Goal: Task Accomplishment & Management: Complete application form

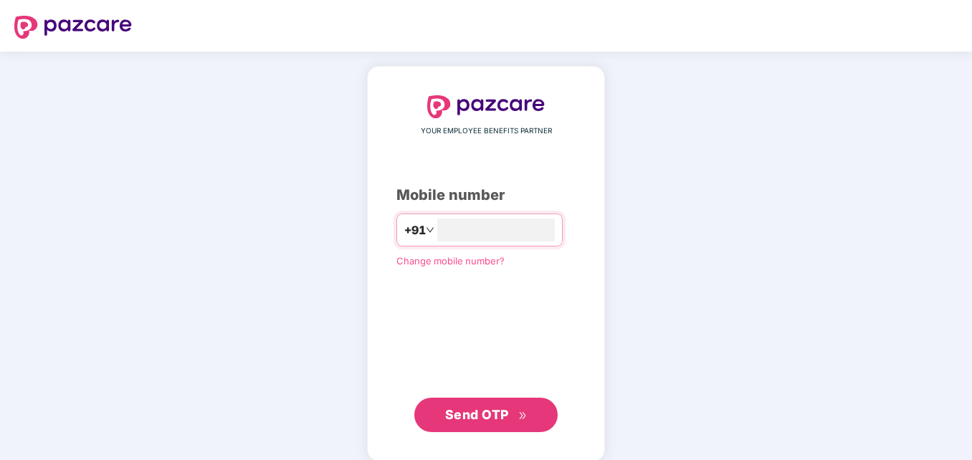
type input "**********"
drag, startPoint x: 503, startPoint y: 442, endPoint x: 503, endPoint y: 410, distance: 32.2
click at [503, 410] on div "**********" at bounding box center [486, 263] width 238 height 394
click at [503, 410] on span "Send OTP" at bounding box center [477, 413] width 64 height 15
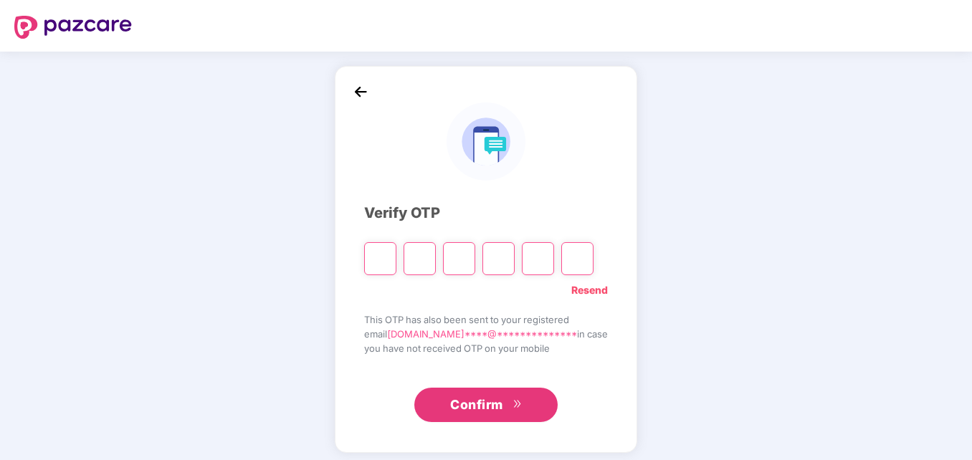
type input "*"
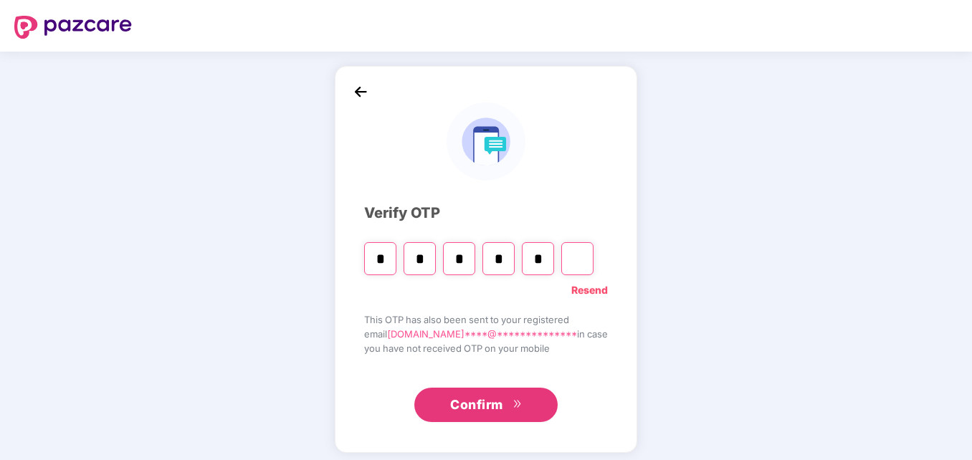
type input "*"
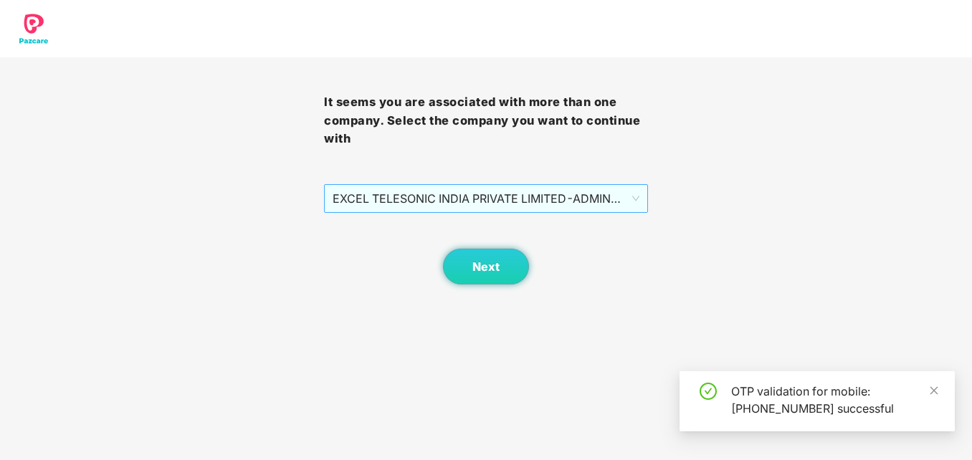
click at [523, 191] on span "EXCEL TELESONIC INDIA PRIVATE LIMITED - ADMIN - ADMIN" at bounding box center [485, 198] width 307 height 27
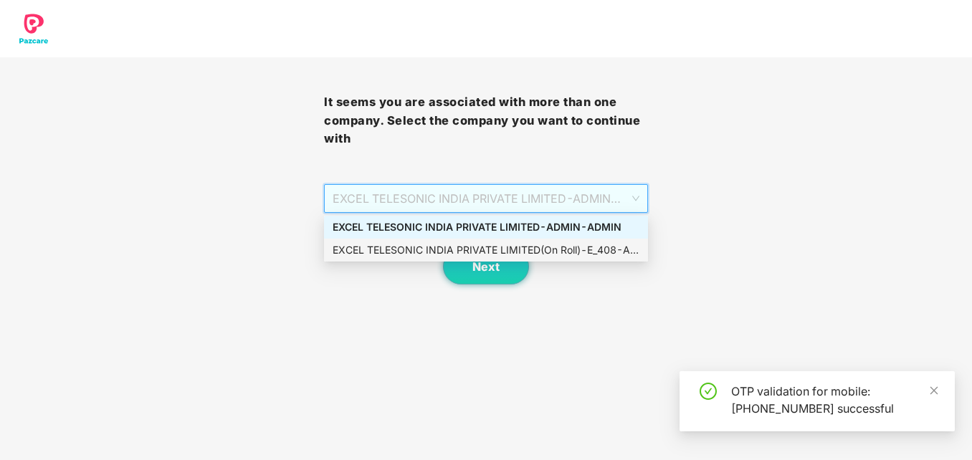
click at [509, 246] on div "EXCEL TELESONIC INDIA PRIVATE LIMITED(On Roll) - E_408 - ADMIN" at bounding box center [485, 250] width 307 height 16
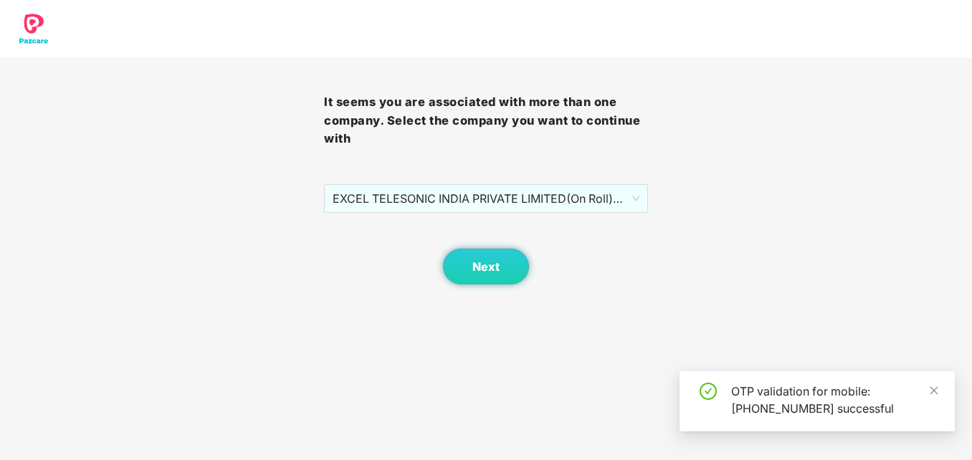
click at [508, 248] on div "Next" at bounding box center [486, 249] width 324 height 72
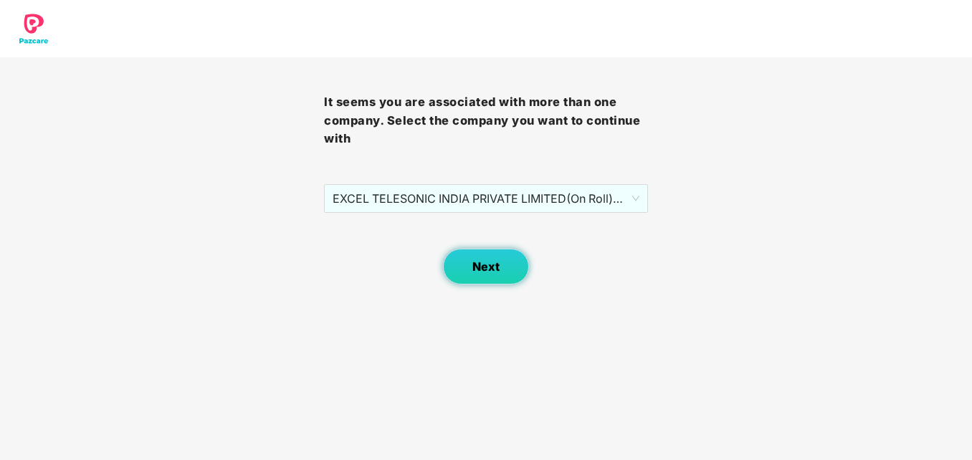
click at [509, 269] on button "Next" at bounding box center [486, 267] width 86 height 36
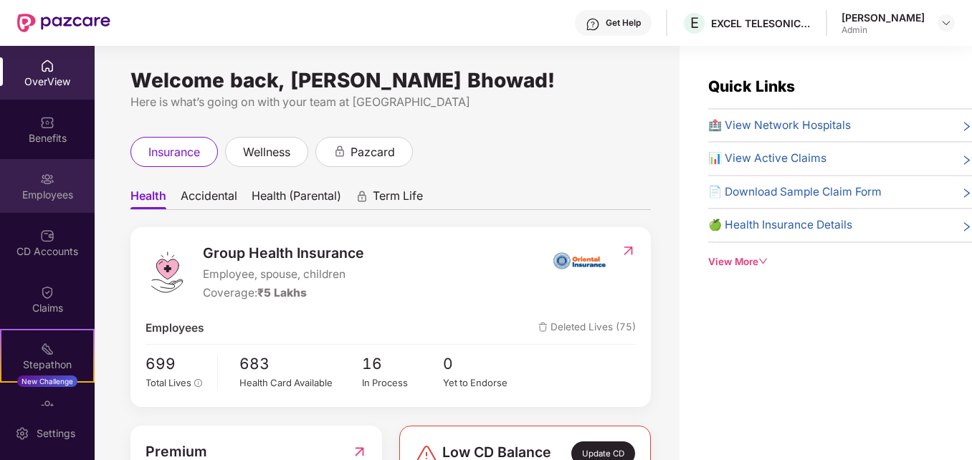
click at [42, 183] on img at bounding box center [47, 179] width 14 height 14
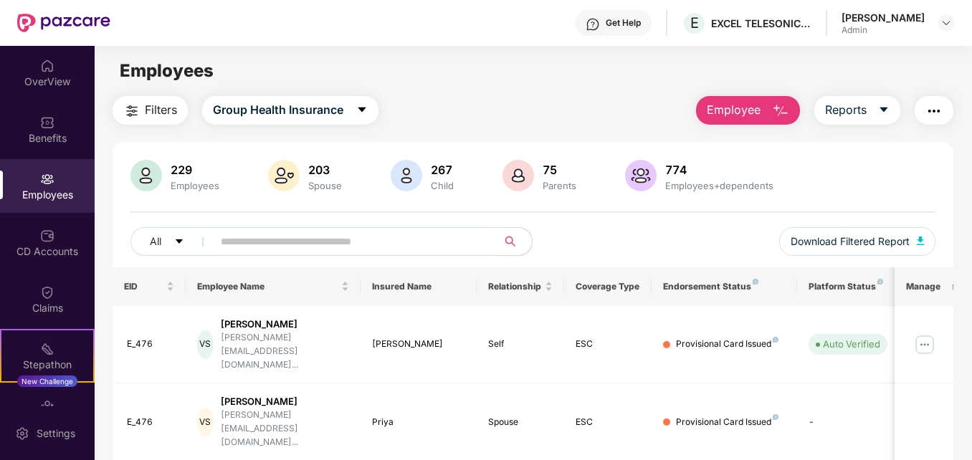
click at [786, 116] on img "button" at bounding box center [780, 110] width 17 height 17
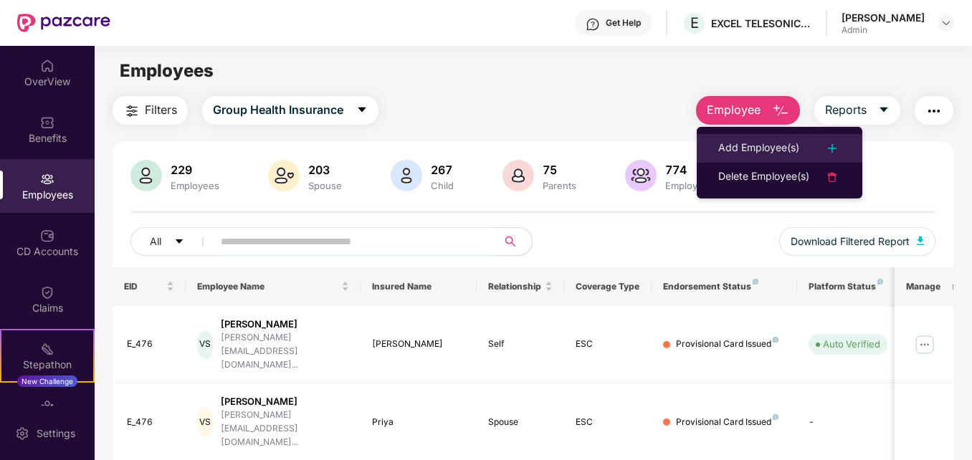
click at [770, 140] on div "Add Employee(s)" at bounding box center [758, 148] width 81 height 17
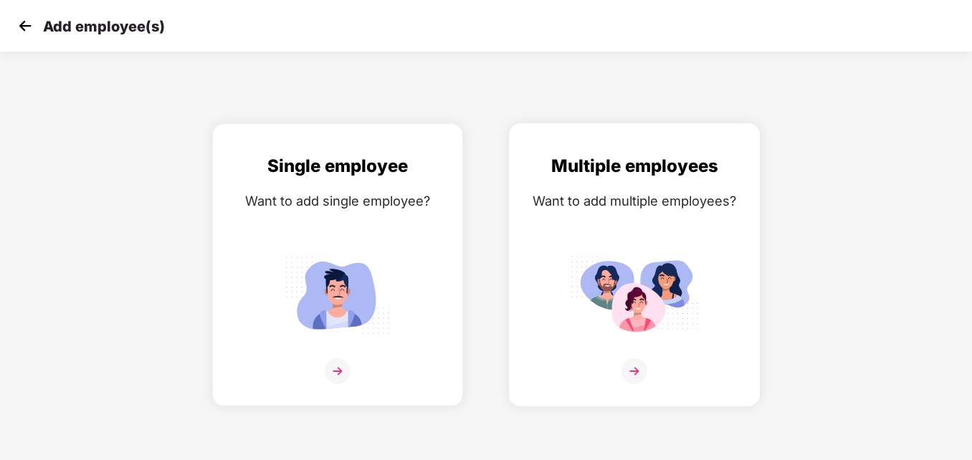
click at [611, 246] on div "Multiple employees Want to add multiple employees?" at bounding box center [634, 277] width 221 height 249
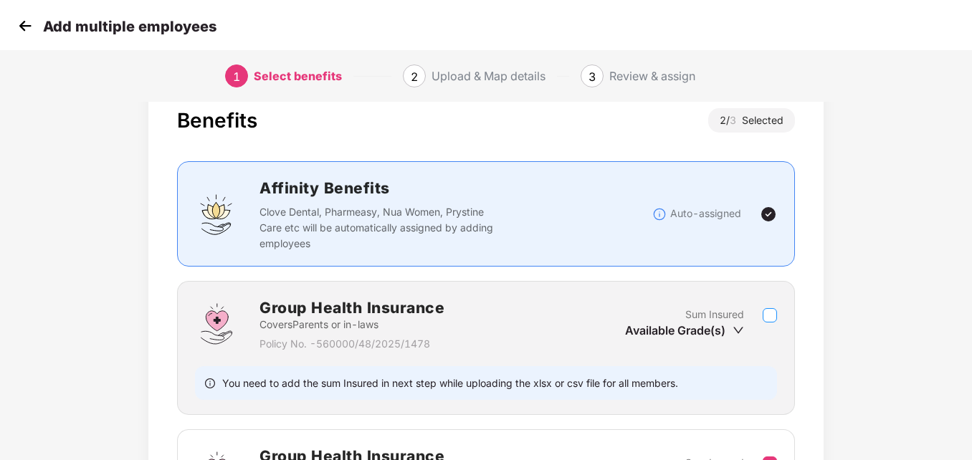
scroll to position [72, 0]
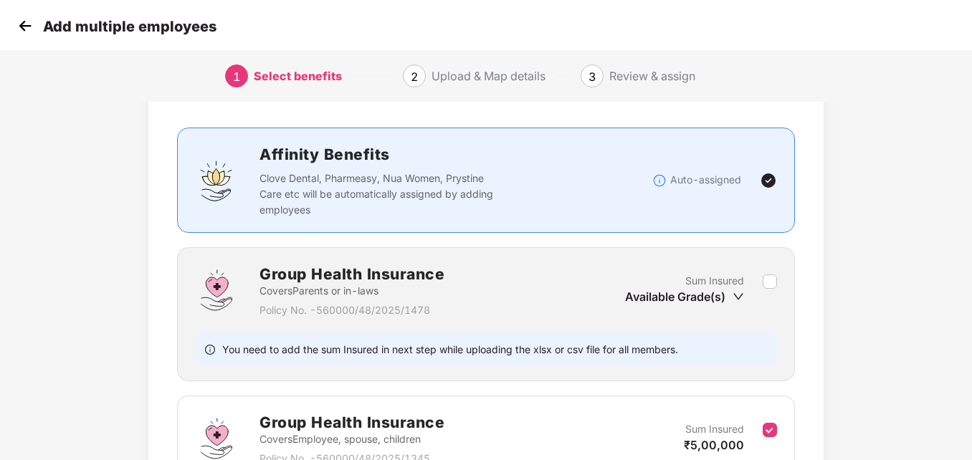
click at [732, 293] on icon "down" at bounding box center [737, 296] width 11 height 11
click at [738, 293] on icon "down" at bounding box center [737, 296] width 11 height 11
click at [737, 302] on div "Available Grade(s)" at bounding box center [684, 297] width 119 height 16
click at [776, 273] on label at bounding box center [769, 290] width 14 height 35
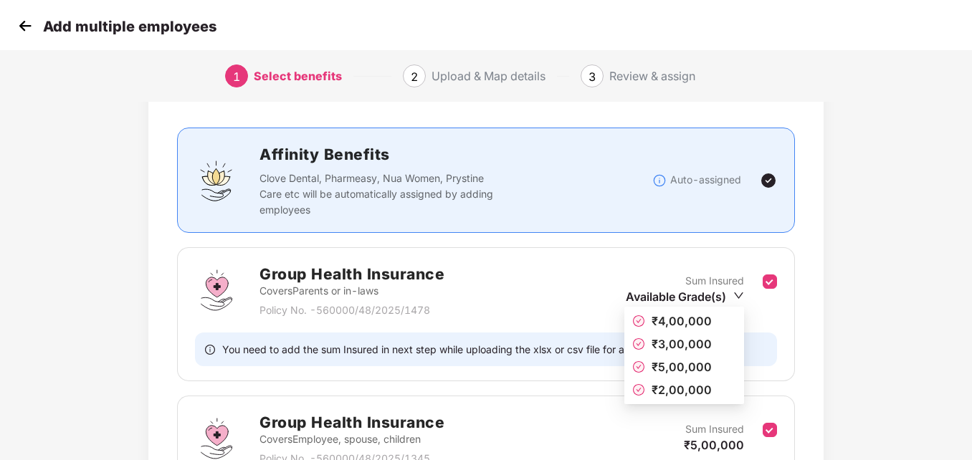
click at [739, 295] on icon "down" at bounding box center [738, 295] width 11 height 11
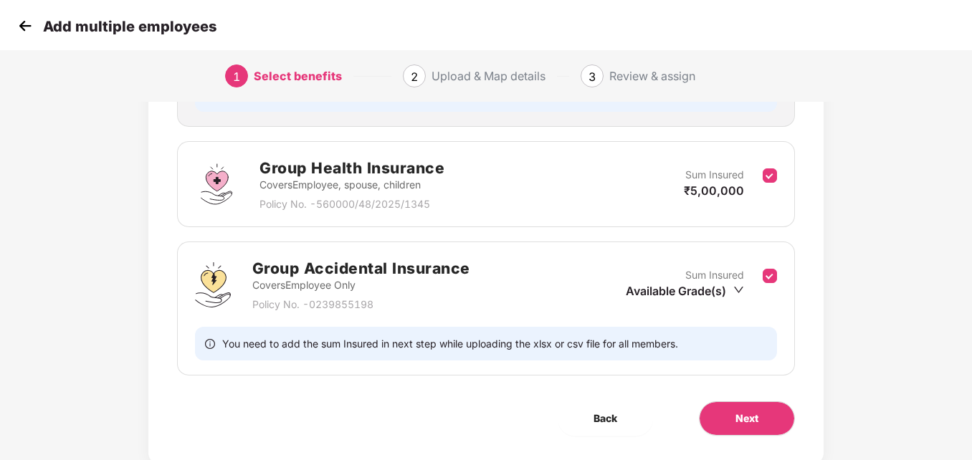
scroll to position [366, 0]
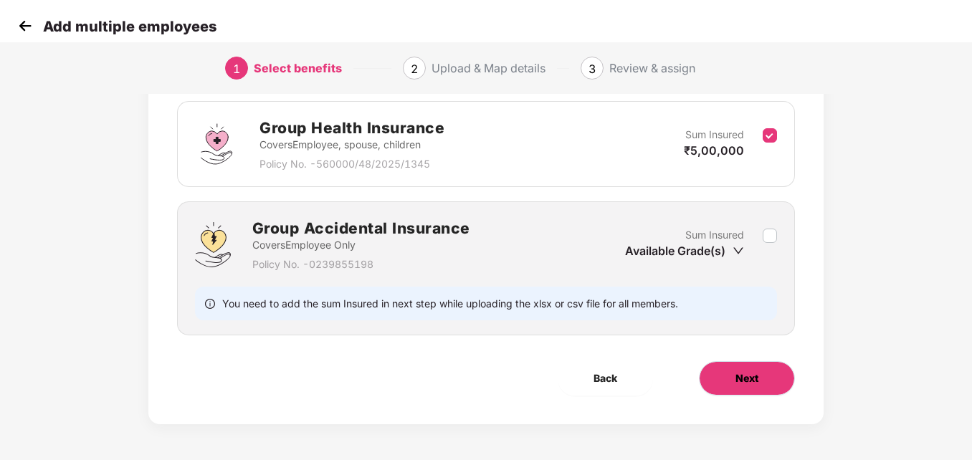
click at [775, 388] on button "Next" at bounding box center [747, 378] width 96 height 34
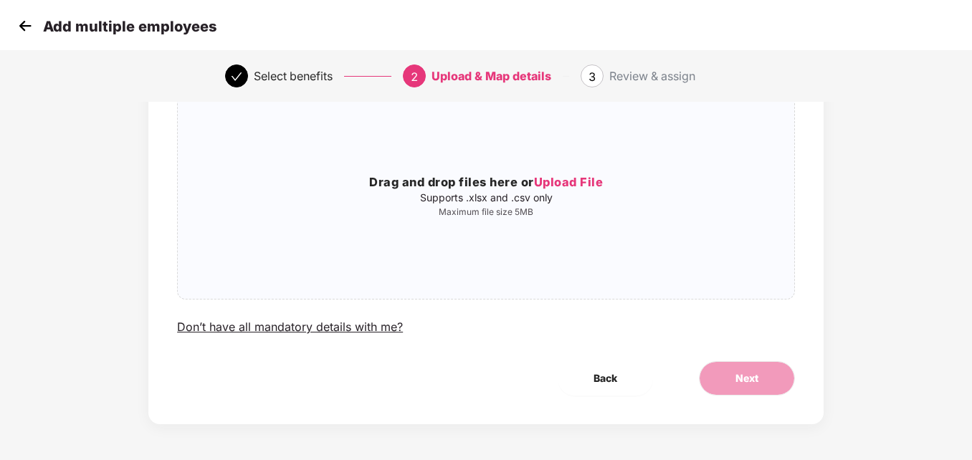
scroll to position [0, 0]
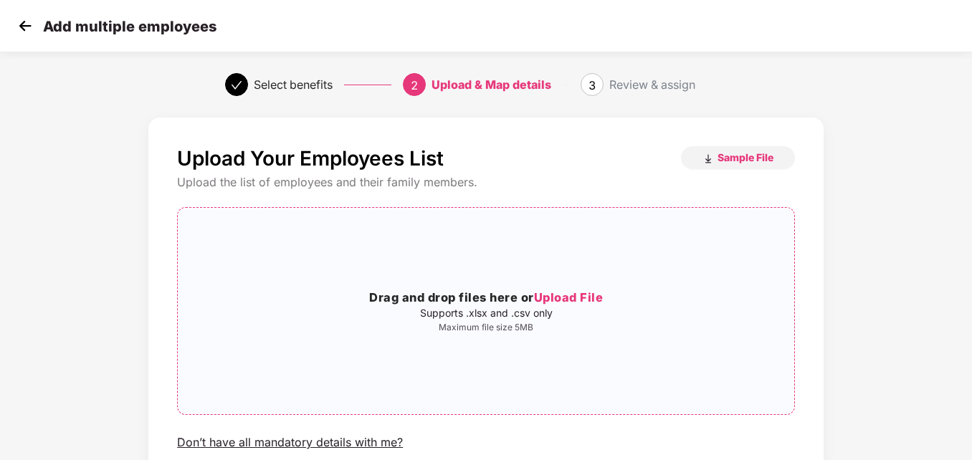
click at [583, 292] on span "Upload File" at bounding box center [569, 297] width 70 height 14
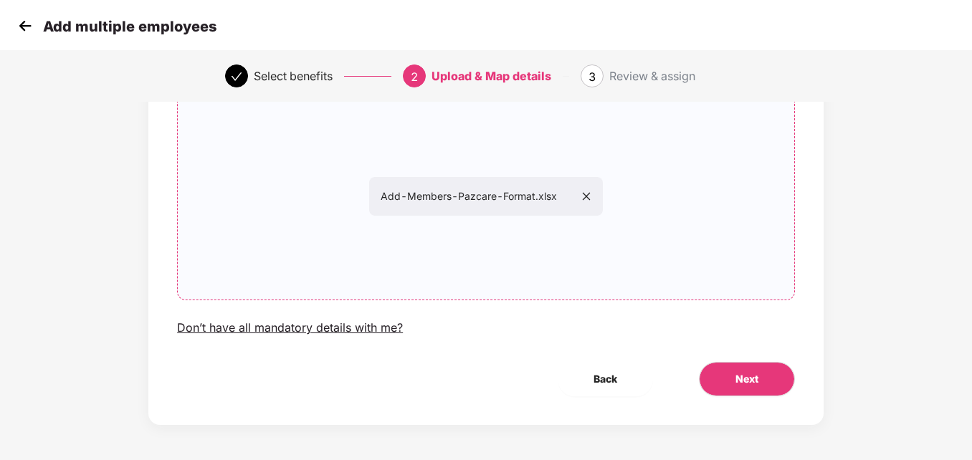
scroll to position [115, 0]
click at [721, 384] on button "Next" at bounding box center [747, 378] width 96 height 34
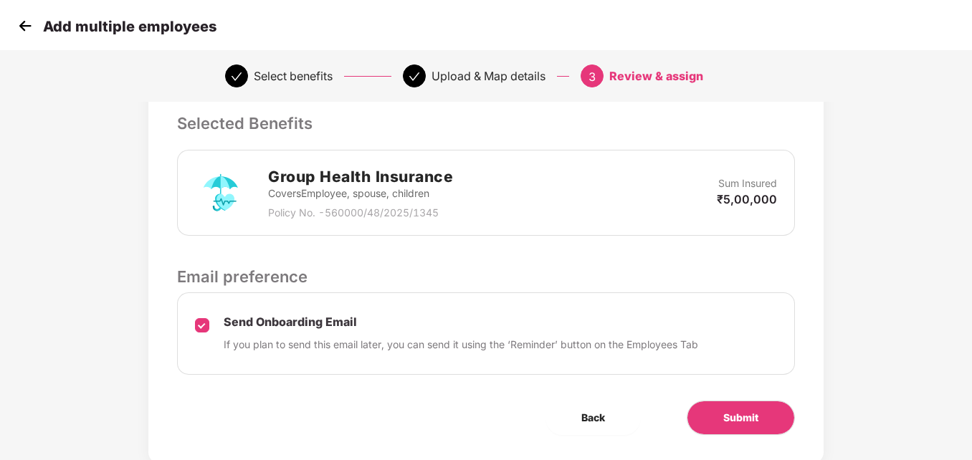
scroll to position [355, 0]
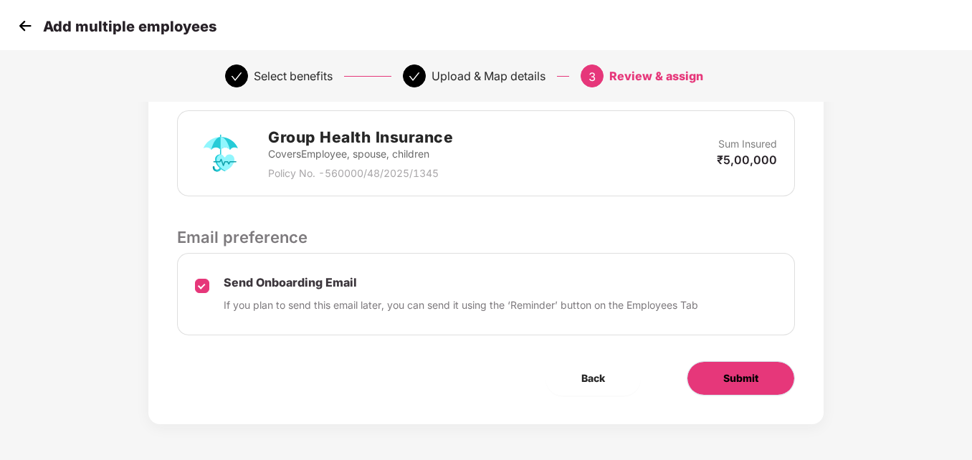
click at [772, 387] on button "Submit" at bounding box center [740, 378] width 108 height 34
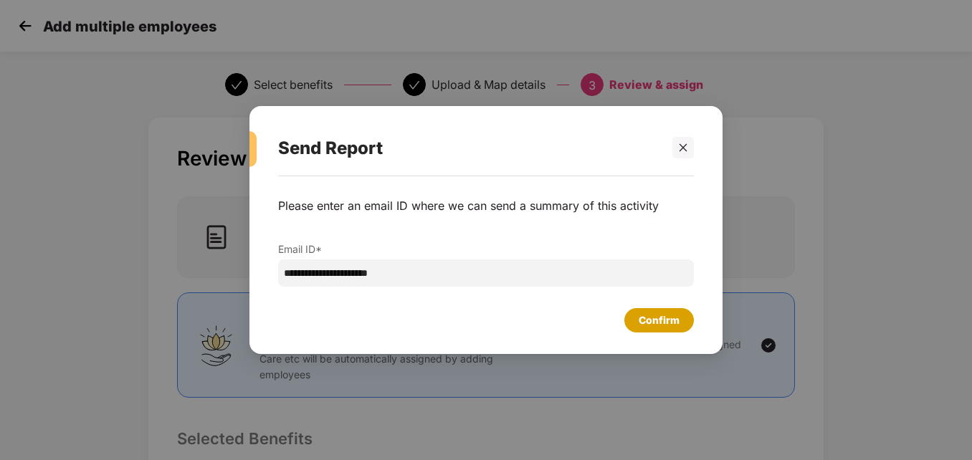
click at [674, 308] on div "Confirm" at bounding box center [659, 320] width 70 height 24
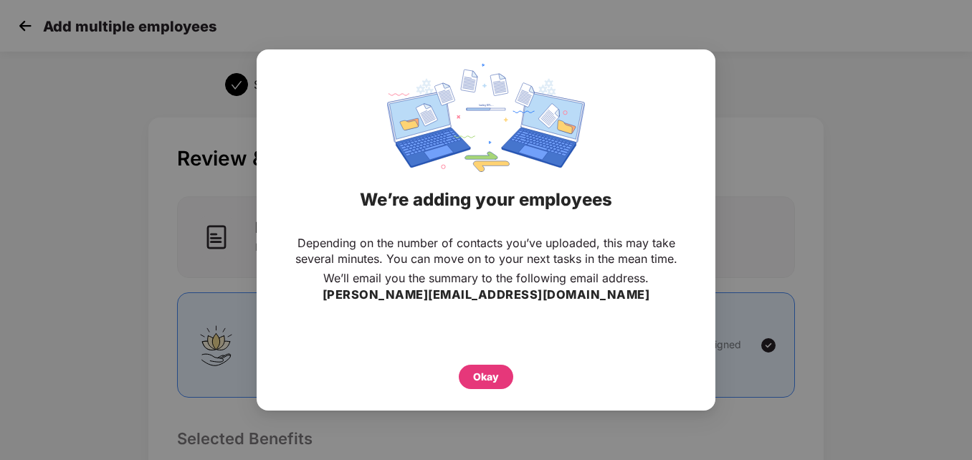
click at [479, 363] on div "Okay" at bounding box center [485, 374] width 401 height 32
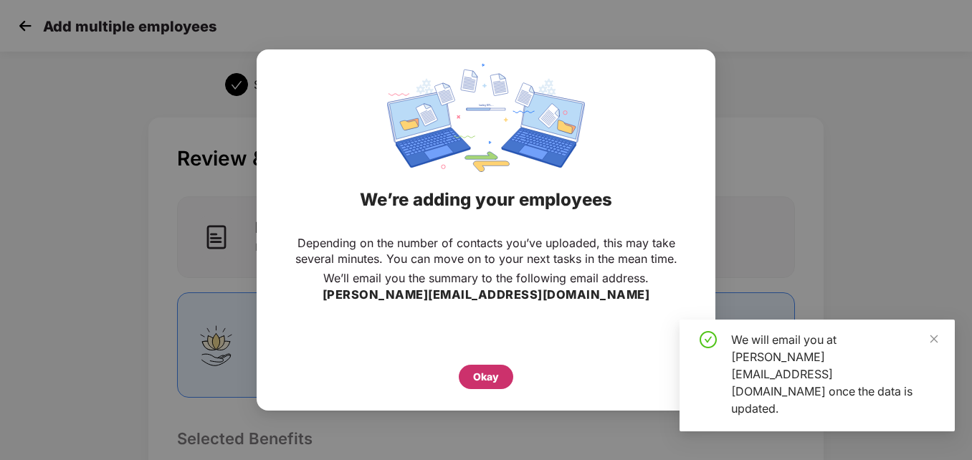
click at [480, 380] on div "Okay" at bounding box center [486, 377] width 26 height 16
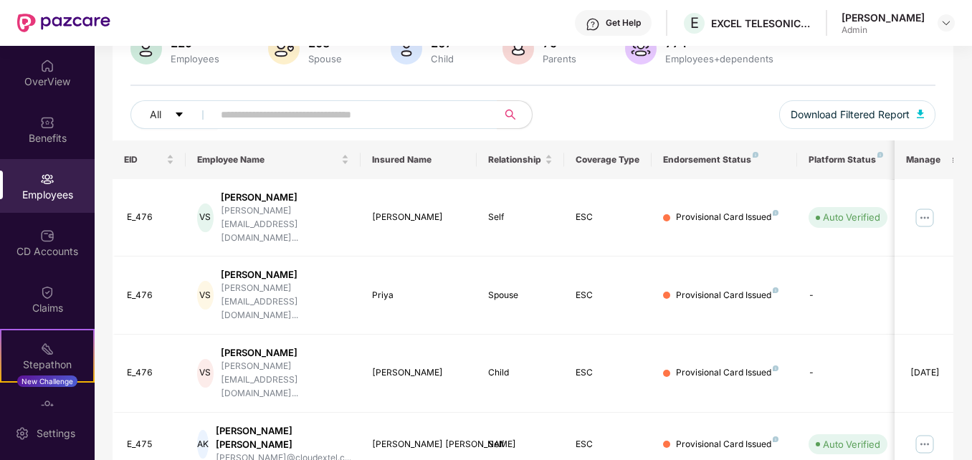
scroll to position [290, 0]
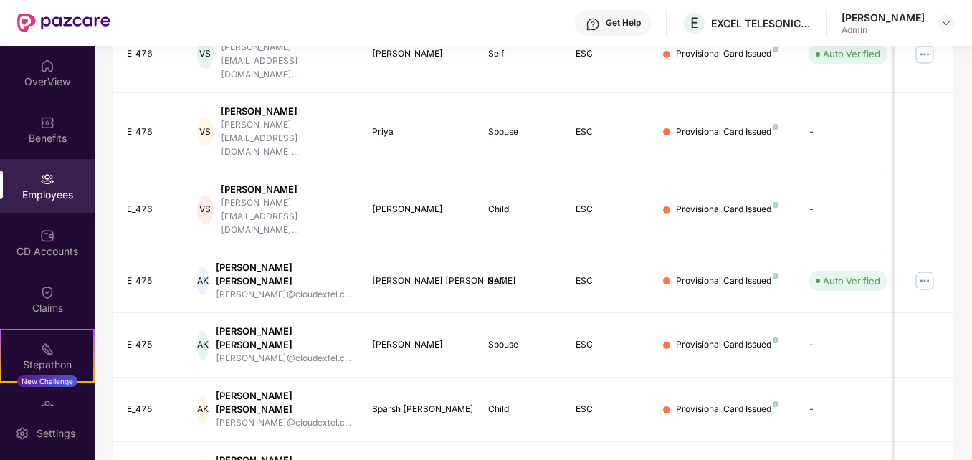
click at [954, 140] on div "Filters Group Health Insurance Employee Reports 229 Employees 203 Spouse 267 Ch…" at bounding box center [533, 278] width 876 height 945
